Goal: Use online tool/utility: Utilize a website feature to perform a specific function

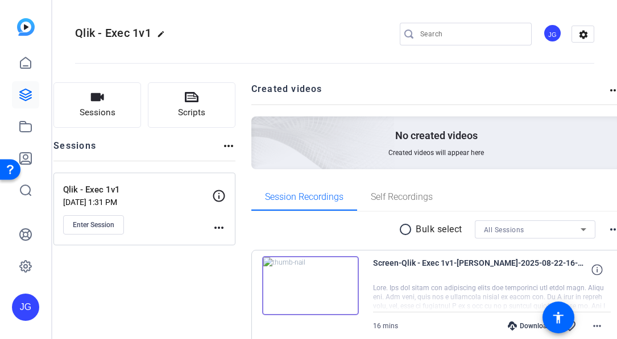
scroll to position [30, 0]
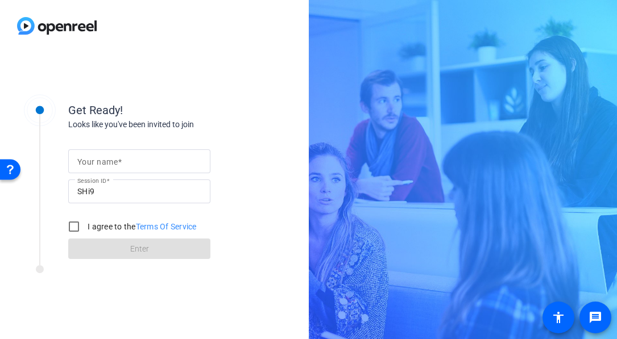
click at [108, 163] on mat-label "Your name" at bounding box center [97, 161] width 40 height 9
click at [108, 163] on input "Your name" at bounding box center [139, 162] width 124 height 14
type input "mario"
click at [73, 225] on input "I agree to the Terms Of Service" at bounding box center [74, 226] width 23 height 23
checkbox input "true"
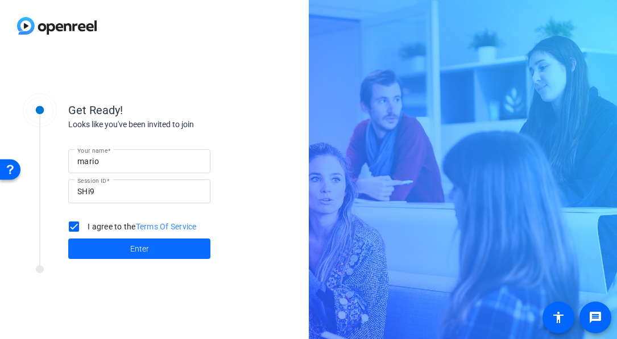
click at [128, 253] on span at bounding box center [139, 248] width 142 height 27
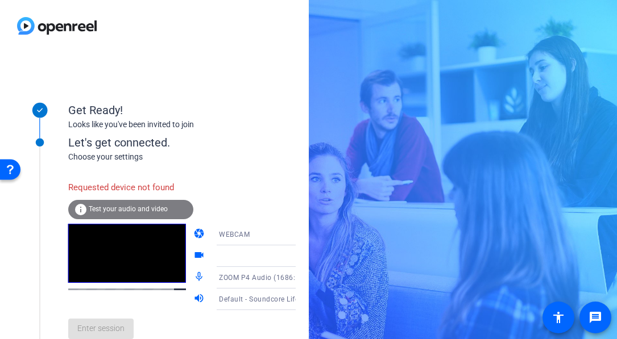
click at [300, 236] on icon at bounding box center [307, 235] width 14 height 14
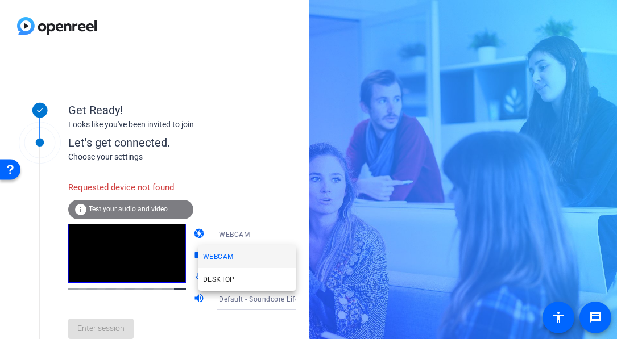
click at [276, 219] on div at bounding box center [308, 169] width 617 height 339
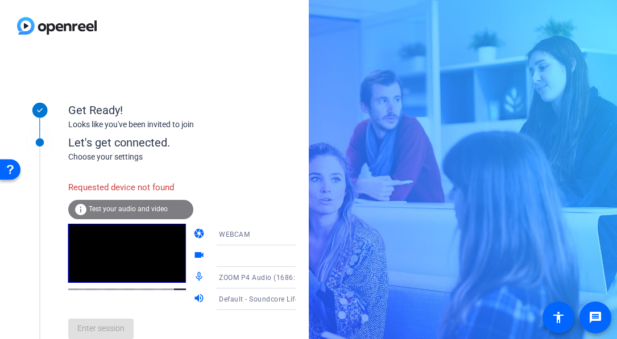
click at [304, 257] on icon at bounding box center [307, 256] width 6 height 3
click at [304, 256] on icon at bounding box center [307, 256] width 6 height 3
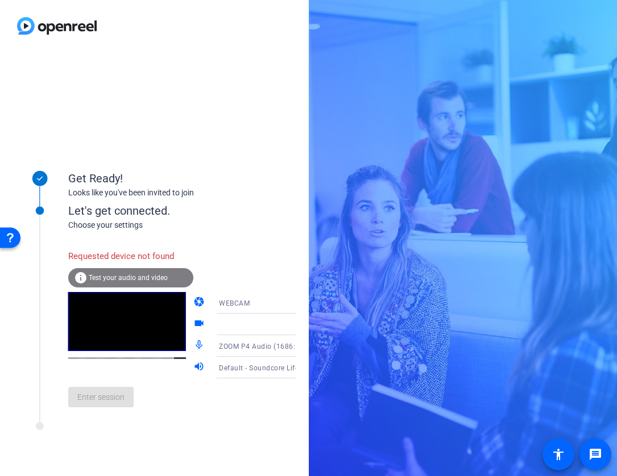
click at [260, 304] on div "WEBCAM" at bounding box center [261, 303] width 85 height 14
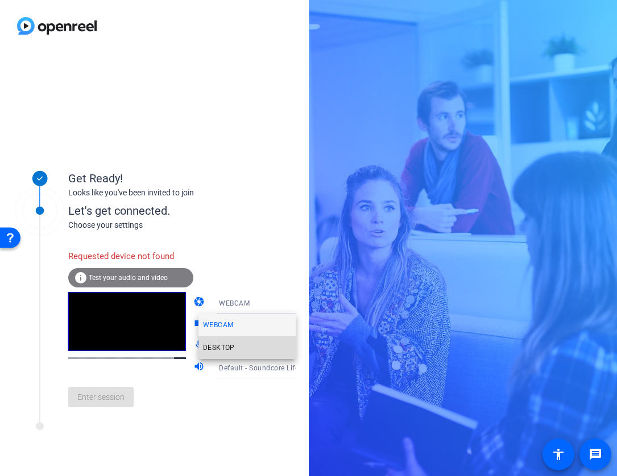
click at [0, 0] on span "DESKTOP" at bounding box center [0, 0] width 0 height 0
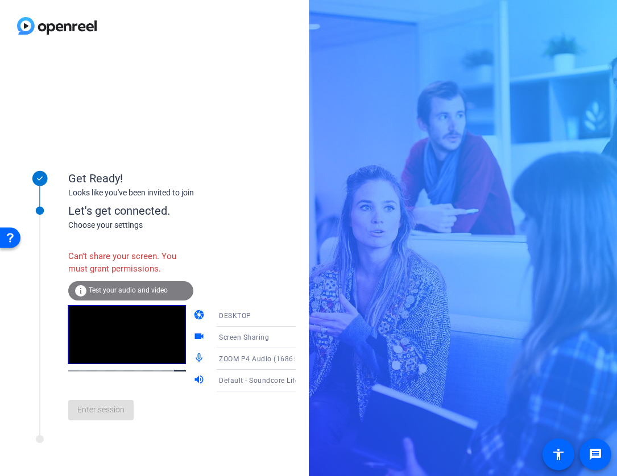
click at [300, 339] on icon at bounding box center [307, 359] width 14 height 14
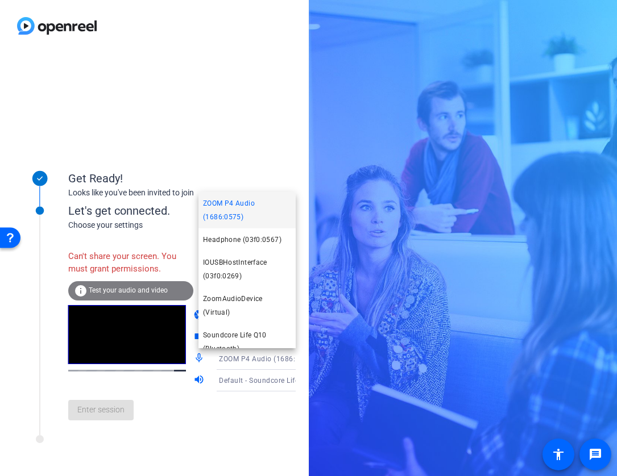
click at [0, 0] on span "ZOOM P4 Audio (1686:0575)" at bounding box center [0, 0] width 0 height 0
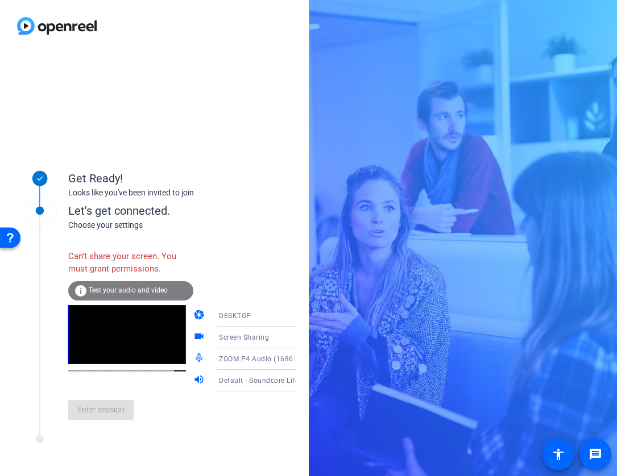
click at [252, 339] on span "Default - Soundcore Life Q10 (Bluetooth)" at bounding box center [286, 380] width 134 height 9
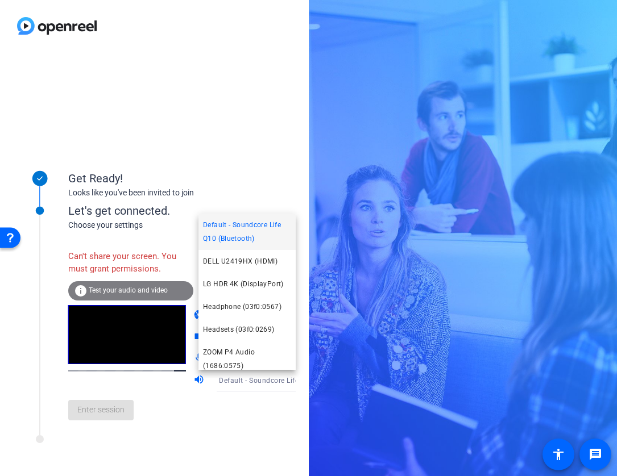
click at [0, 0] on span "Default - Soundcore Life Q10 (Bluetooth)" at bounding box center [0, 0] width 0 height 0
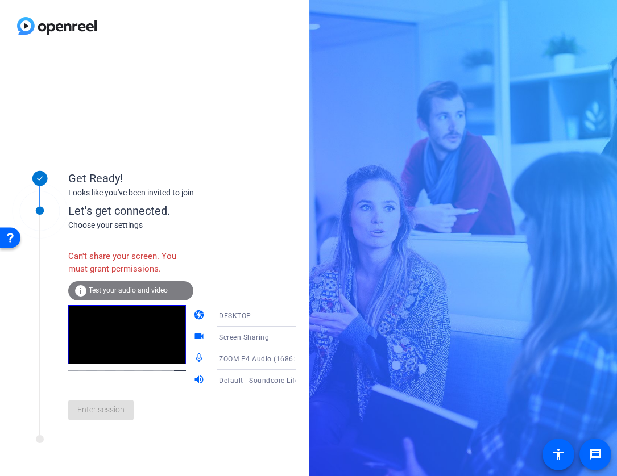
click at [300, 339] on icon at bounding box center [307, 338] width 14 height 14
click at [263, 276] on div at bounding box center [308, 238] width 617 height 476
click at [144, 283] on div "info Test your audio and video" at bounding box center [130, 290] width 125 height 19
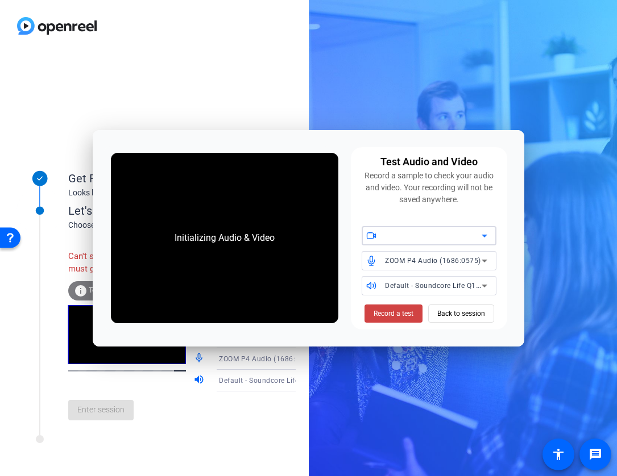
click at [481, 232] on icon at bounding box center [484, 236] width 14 height 14
click at [486, 236] on icon at bounding box center [484, 236] width 14 height 14
click at [469, 317] on span "Back to session" at bounding box center [461, 314] width 48 height 22
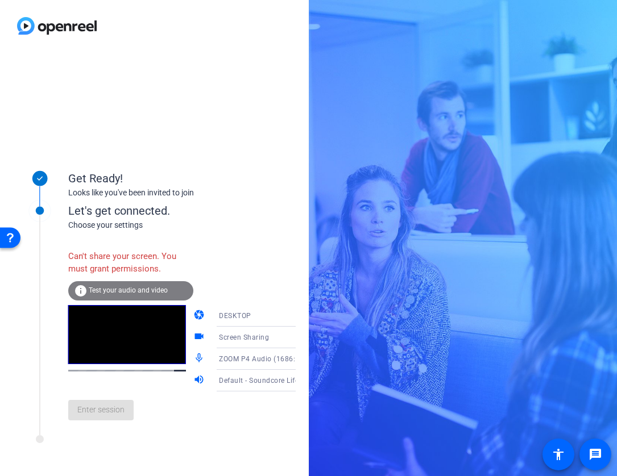
click at [265, 313] on div "DESKTOP" at bounding box center [261, 316] width 85 height 14
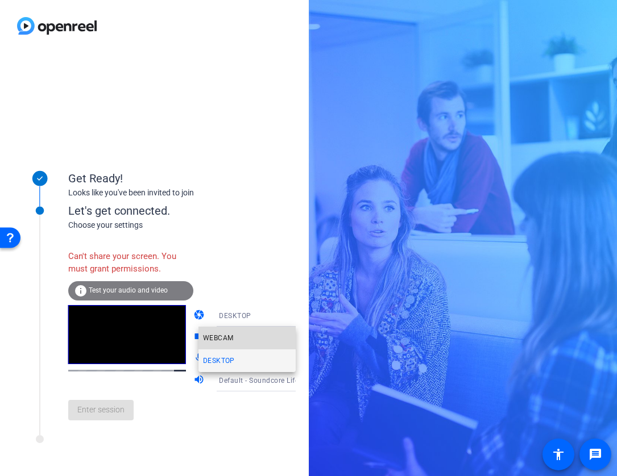
click at [227, 339] on span "WEBCAM" at bounding box center [218, 338] width 30 height 14
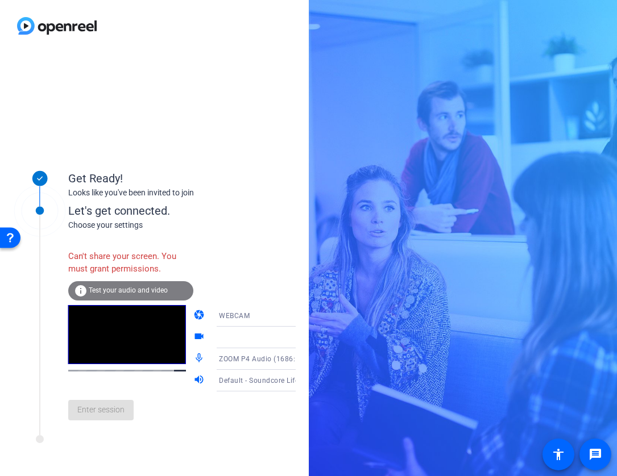
click at [300, 339] on icon at bounding box center [307, 338] width 14 height 14
click at [300, 338] on icon at bounding box center [307, 338] width 14 height 14
click at [219, 333] on div at bounding box center [261, 338] width 85 height 14
click at [216, 286] on div "Can't share your screen. You must grant permissions. info Test your audio and v…" at bounding box center [193, 336] width 251 height 185
click at [300, 337] on icon at bounding box center [307, 338] width 14 height 14
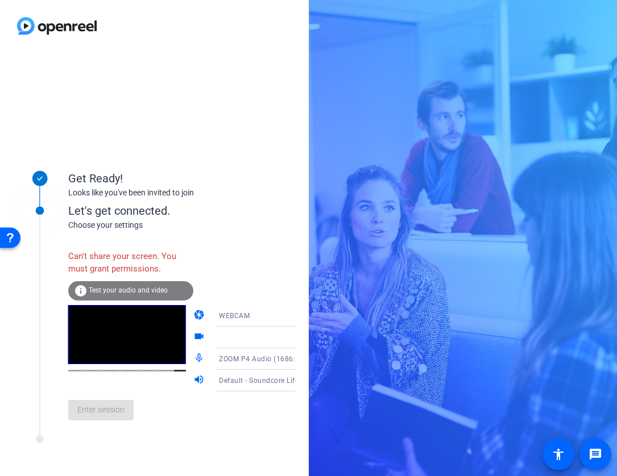
click at [304, 337] on icon at bounding box center [307, 338] width 6 height 3
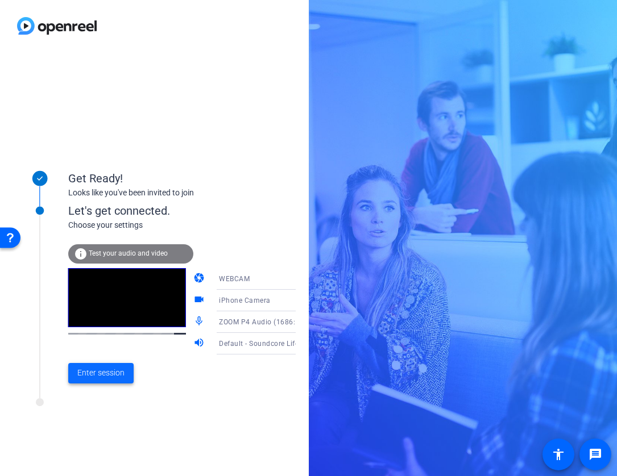
click at [101, 339] on span at bounding box center [100, 373] width 65 height 27
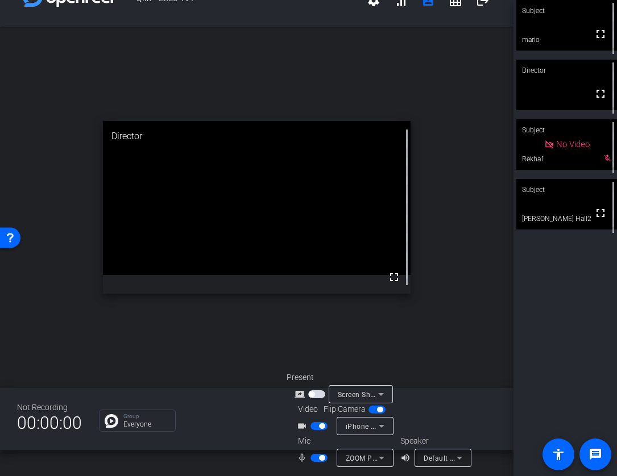
scroll to position [27, 0]
click at [322, 339] on span "button" at bounding box center [318, 457] width 17 height 8
click at [310, 339] on span "button" at bounding box center [318, 457] width 17 height 8
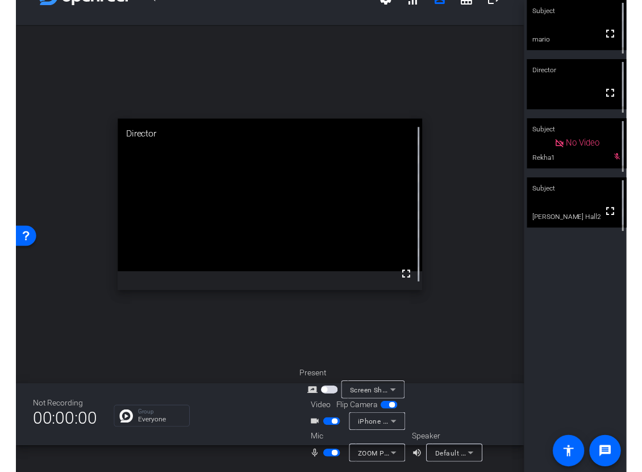
scroll to position [27, 0]
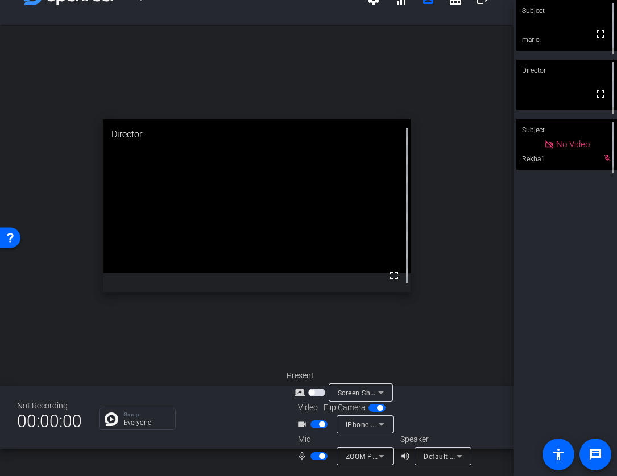
click at [314, 339] on span "button" at bounding box center [318, 456] width 17 height 8
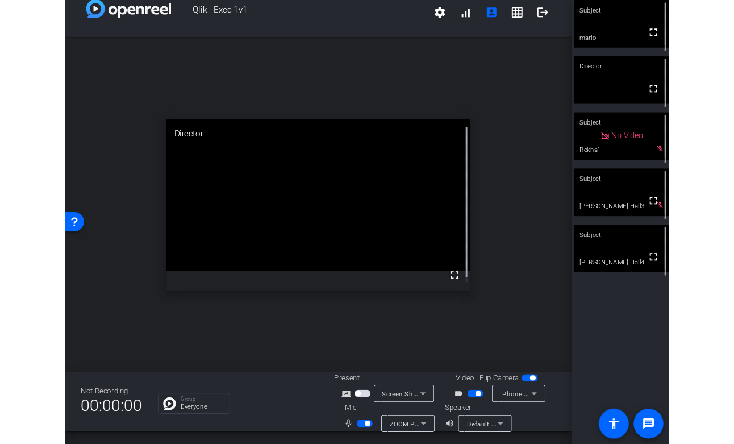
scroll to position [13, 0]
